Goal: Task Accomplishment & Management: Manage account settings

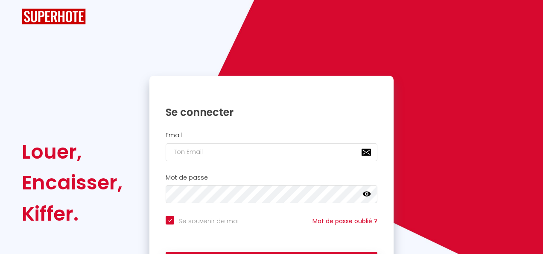
checkbox input "true"
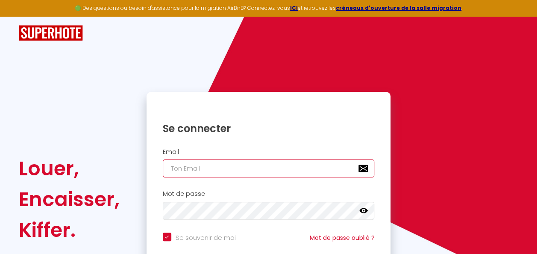
type input "[EMAIL_ADDRESS][DOMAIN_NAME]"
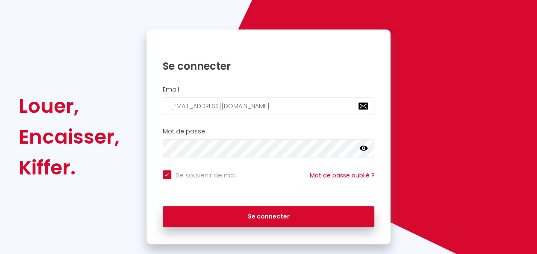
scroll to position [70, 0]
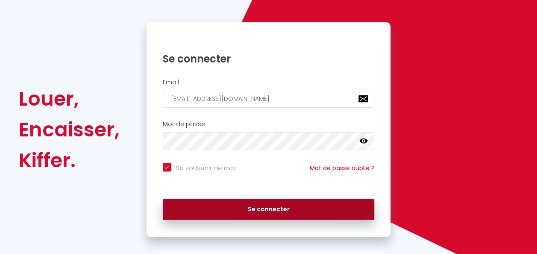
click at [280, 204] on button "Se connecter" at bounding box center [269, 209] width 212 height 21
checkbox input "true"
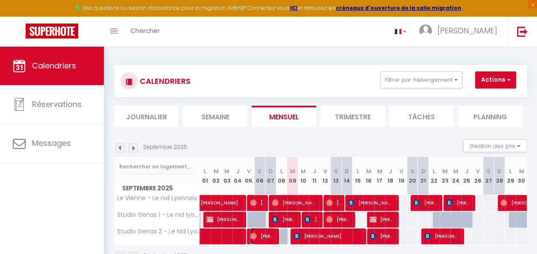
click at [270, 235] on span "[PERSON_NAME]" at bounding box center [262, 236] width 25 height 16
select select "OK"
select select "1"
select select "0"
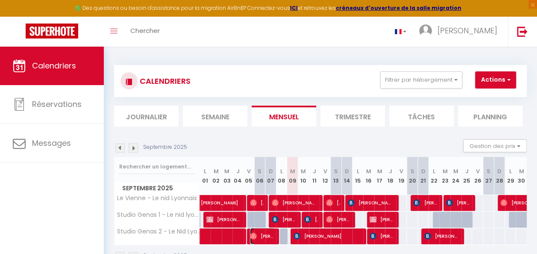
select select "1"
select select
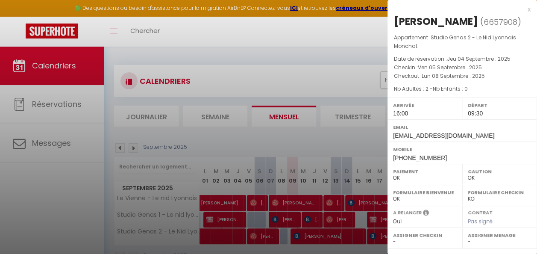
click at [529, 11] on div "x" at bounding box center [458, 9] width 143 height 10
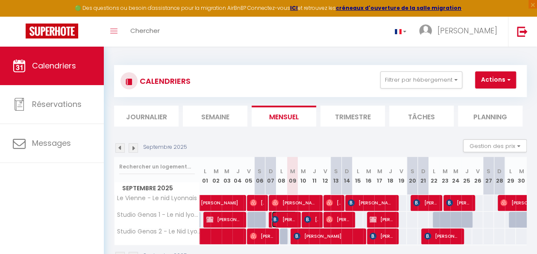
click at [292, 220] on span "[PERSON_NAME]" at bounding box center [284, 219] width 25 height 16
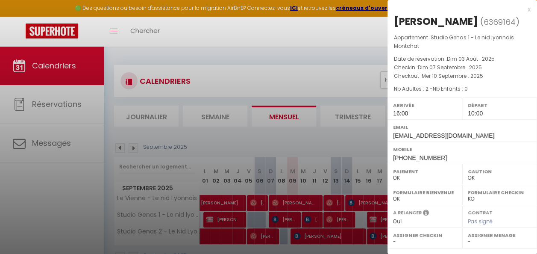
click at [529, 9] on div "x" at bounding box center [458, 9] width 143 height 10
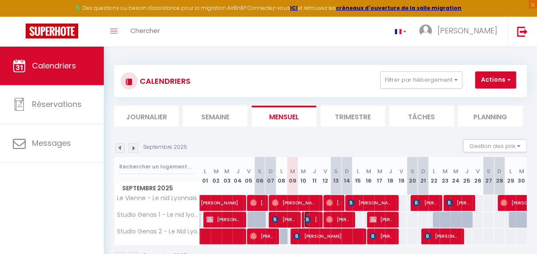
click at [304, 218] on img at bounding box center [307, 219] width 7 height 7
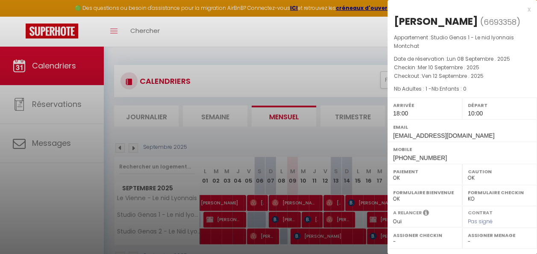
click at [531, 10] on div "x [PERSON_NAME] ( 6693358 ) Appartement : Studio Genas 1 - Le nid lyonnais Mont…" at bounding box center [462, 84] width 150 height 168
click at [529, 10] on div "x" at bounding box center [458, 9] width 143 height 10
